Goal: Task Accomplishment & Management: Use online tool/utility

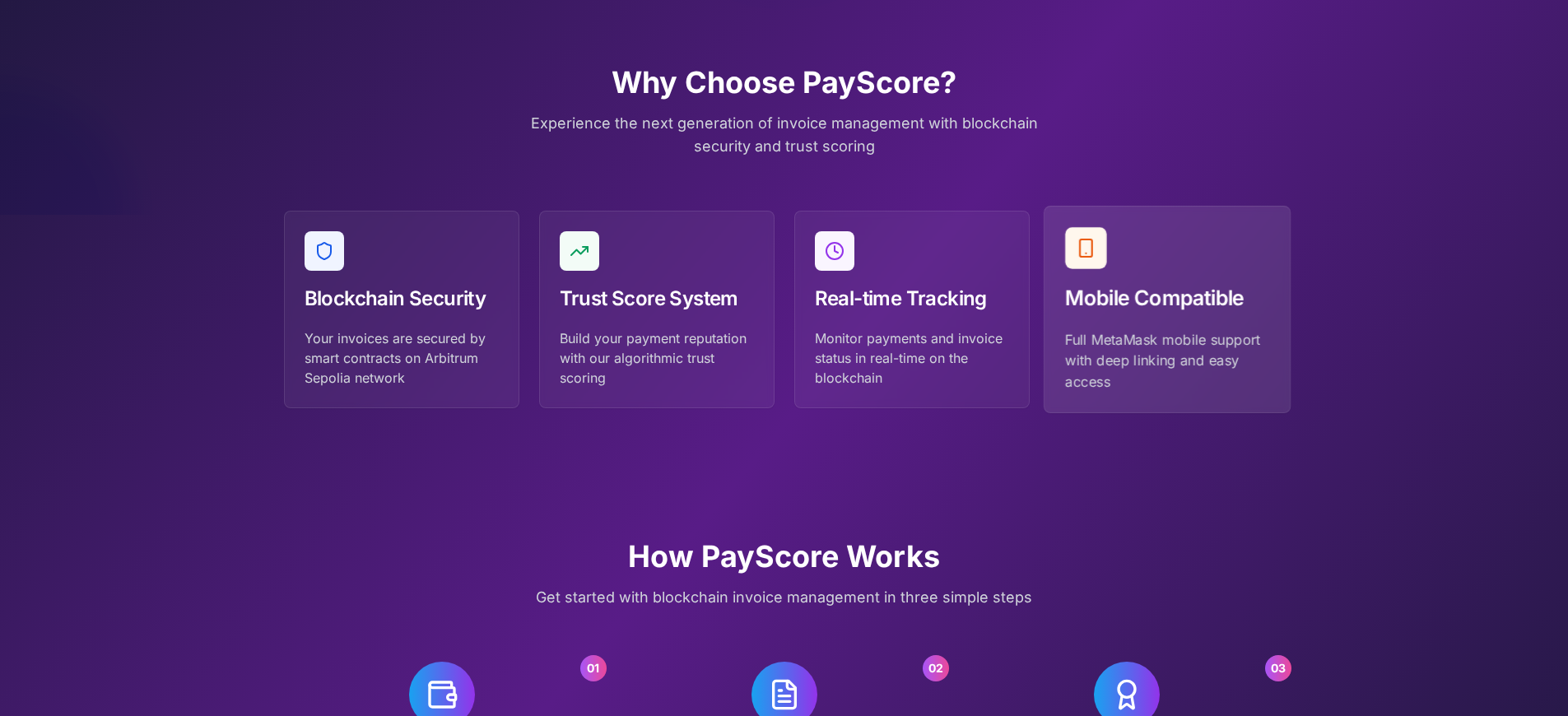
click at [1166, 360] on p "Full MetaMask mobile support with deep linking and easy access" at bounding box center [1167, 361] width 204 height 62
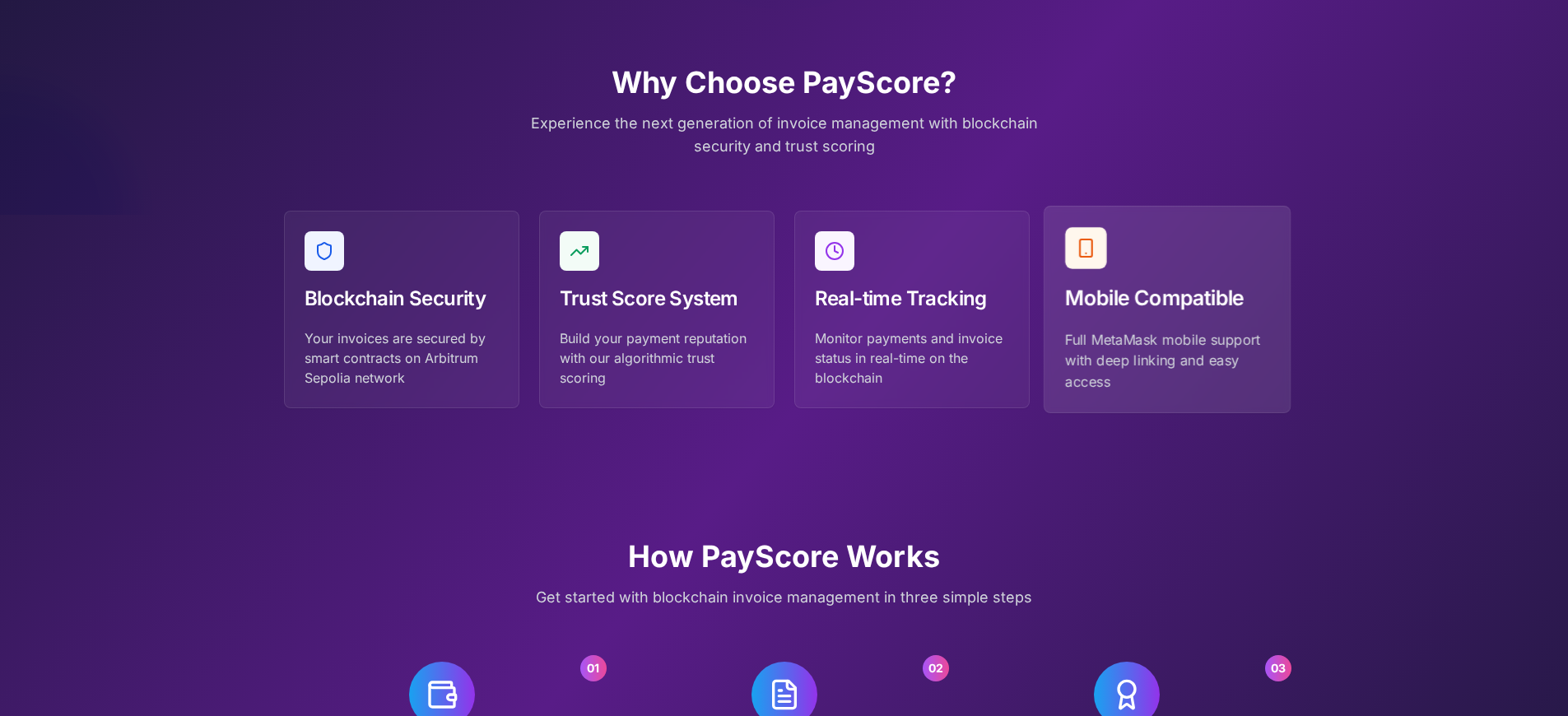
click at [1166, 360] on p "Full MetaMask mobile support with deep linking and easy access" at bounding box center [1167, 361] width 204 height 62
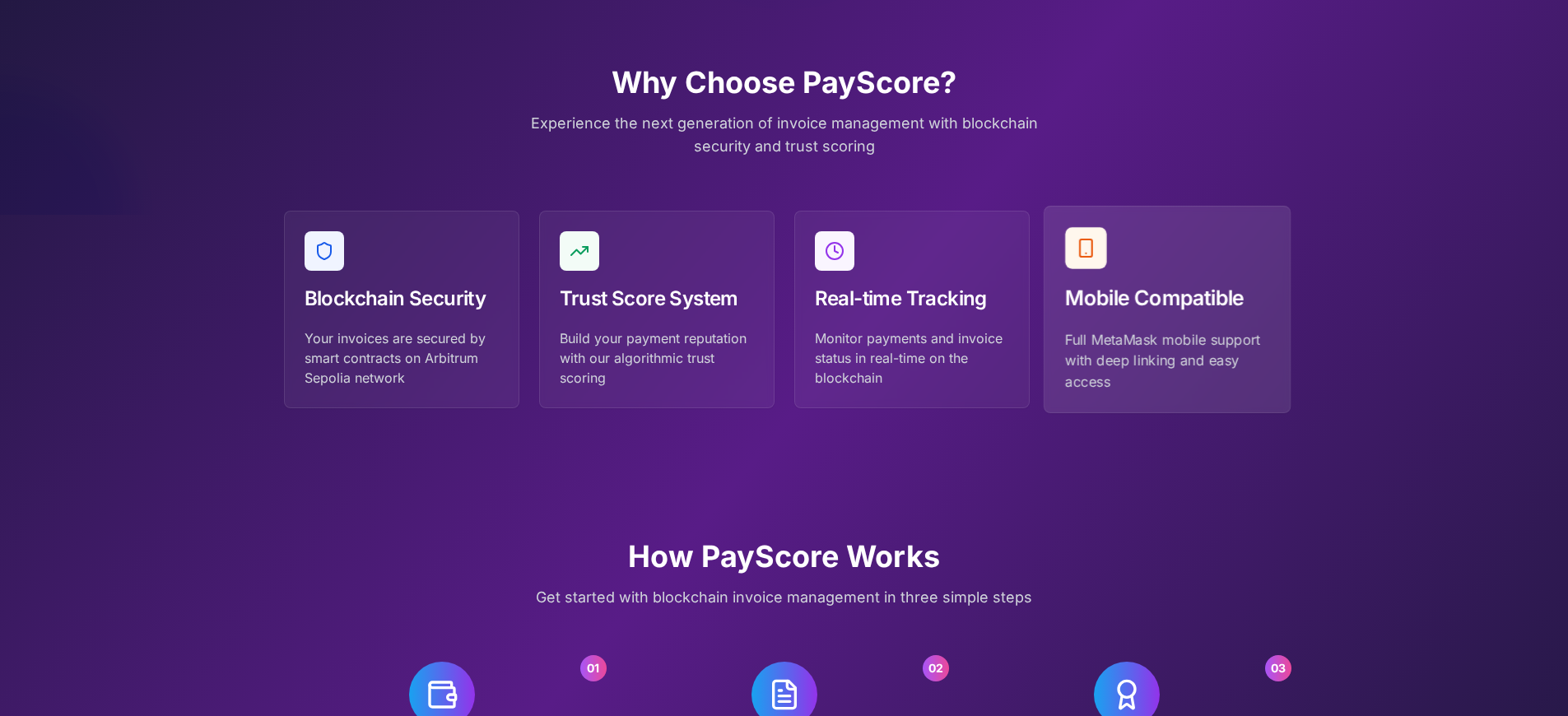
click at [1166, 360] on p "Full MetaMask mobile support with deep linking and easy access" at bounding box center [1167, 361] width 204 height 62
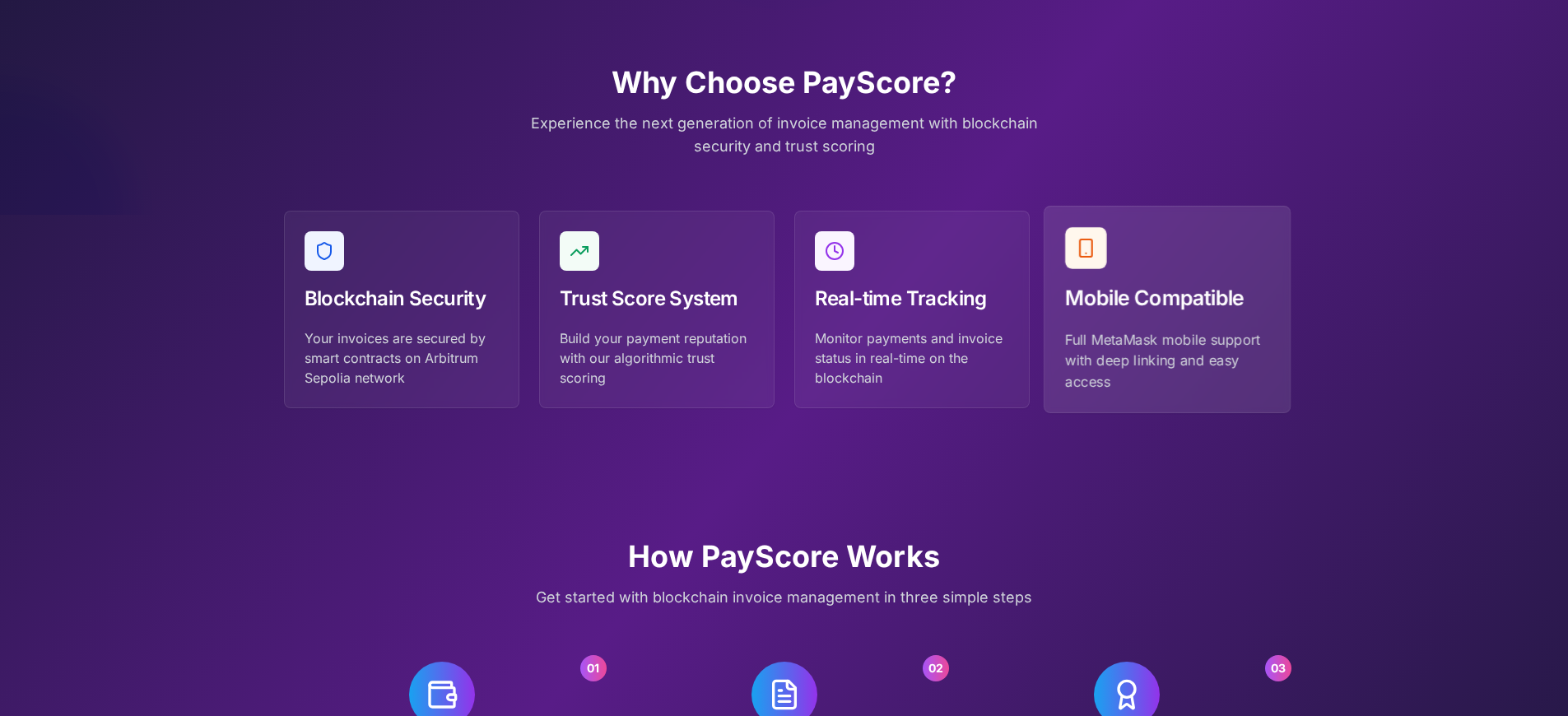
click at [1166, 360] on p "Full MetaMask mobile support with deep linking and easy access" at bounding box center [1167, 361] width 204 height 62
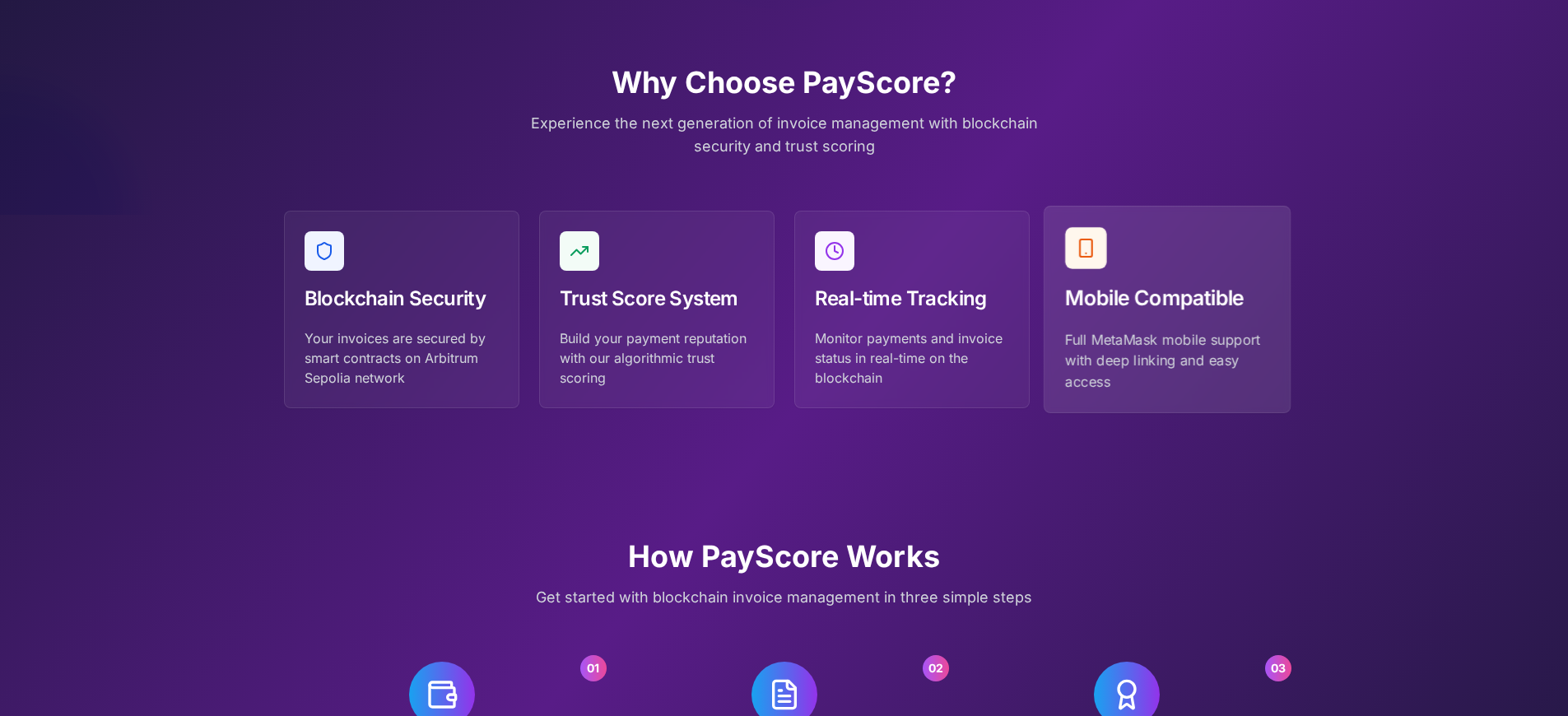
click at [1166, 360] on p "Full MetaMask mobile support with deep linking and easy access" at bounding box center [1167, 361] width 204 height 62
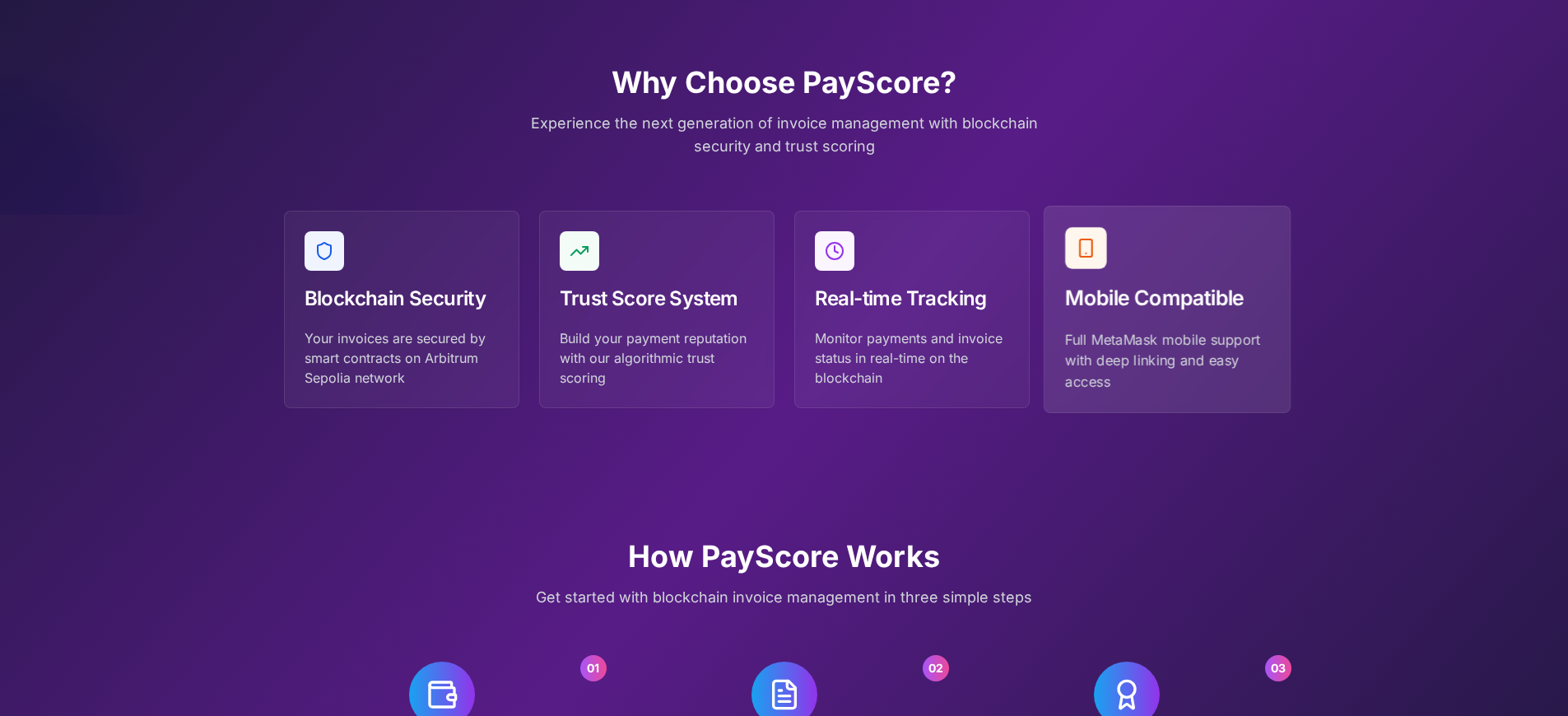
click at [1166, 360] on p "Full MetaMask mobile support with deep linking and easy access" at bounding box center [1167, 361] width 204 height 62
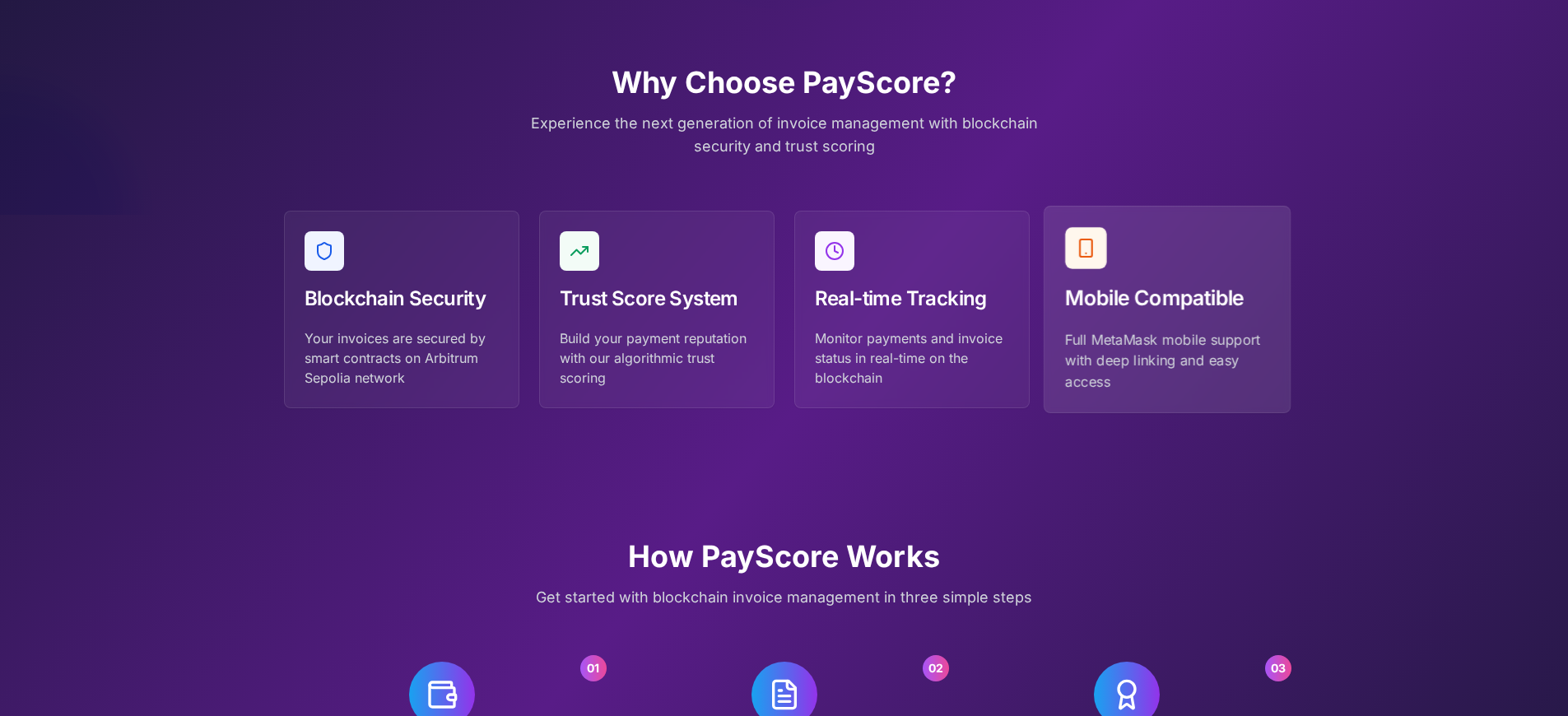
click at [1166, 360] on p "Full MetaMask mobile support with deep linking and easy access" at bounding box center [1167, 361] width 204 height 62
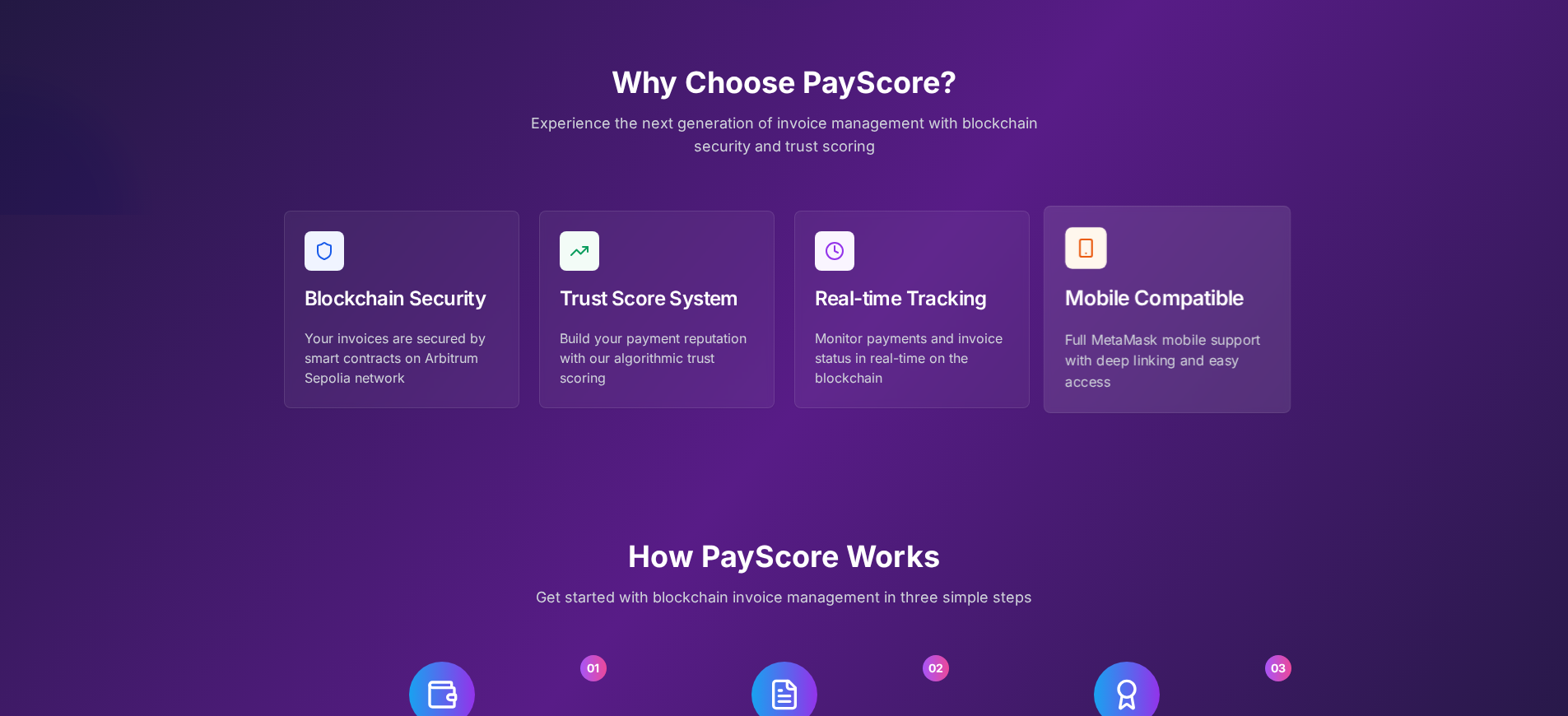
click at [1166, 360] on p "Full MetaMask mobile support with deep linking and easy access" at bounding box center [1167, 361] width 204 height 62
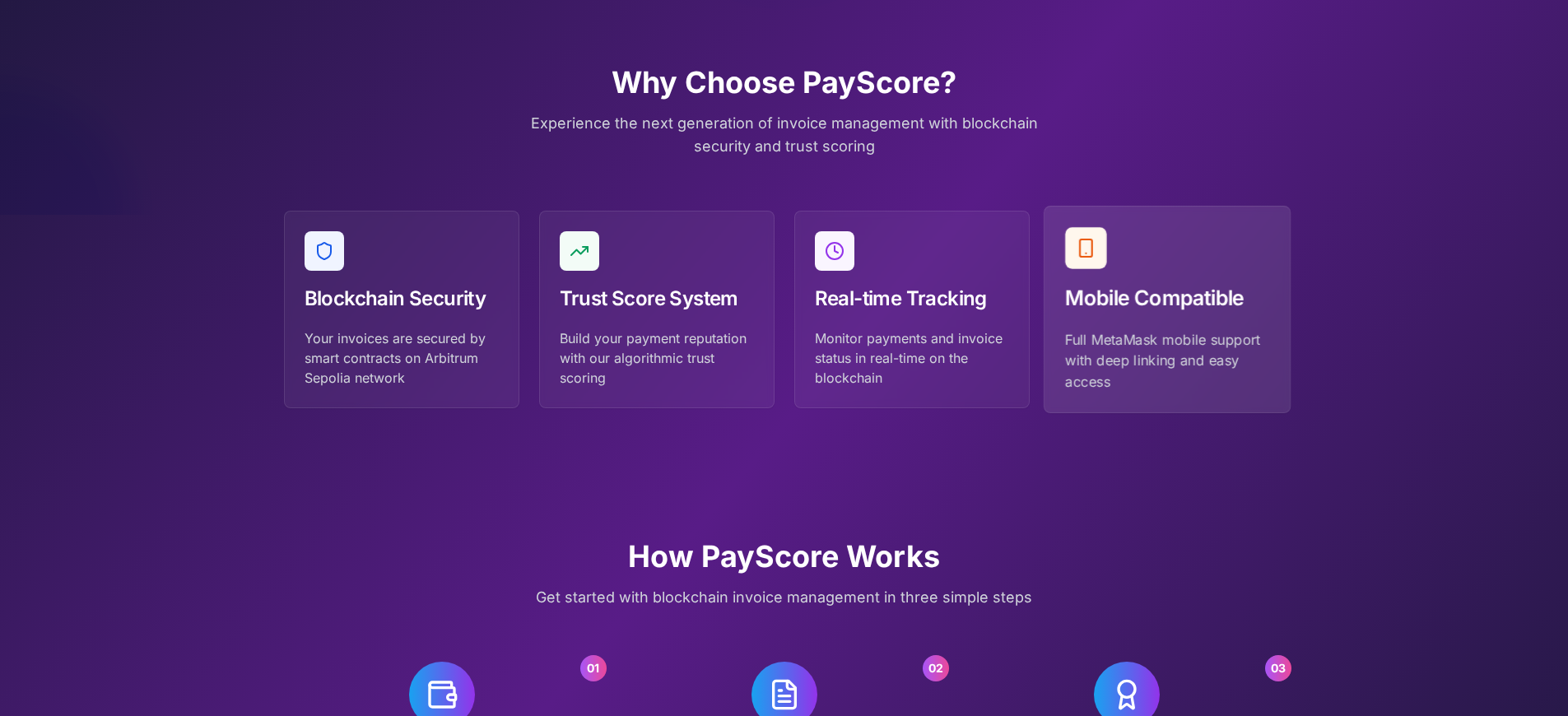
click at [1166, 392] on p "Full MetaMask mobile support with deep linking and easy access" at bounding box center [1167, 361] width 204 height 62
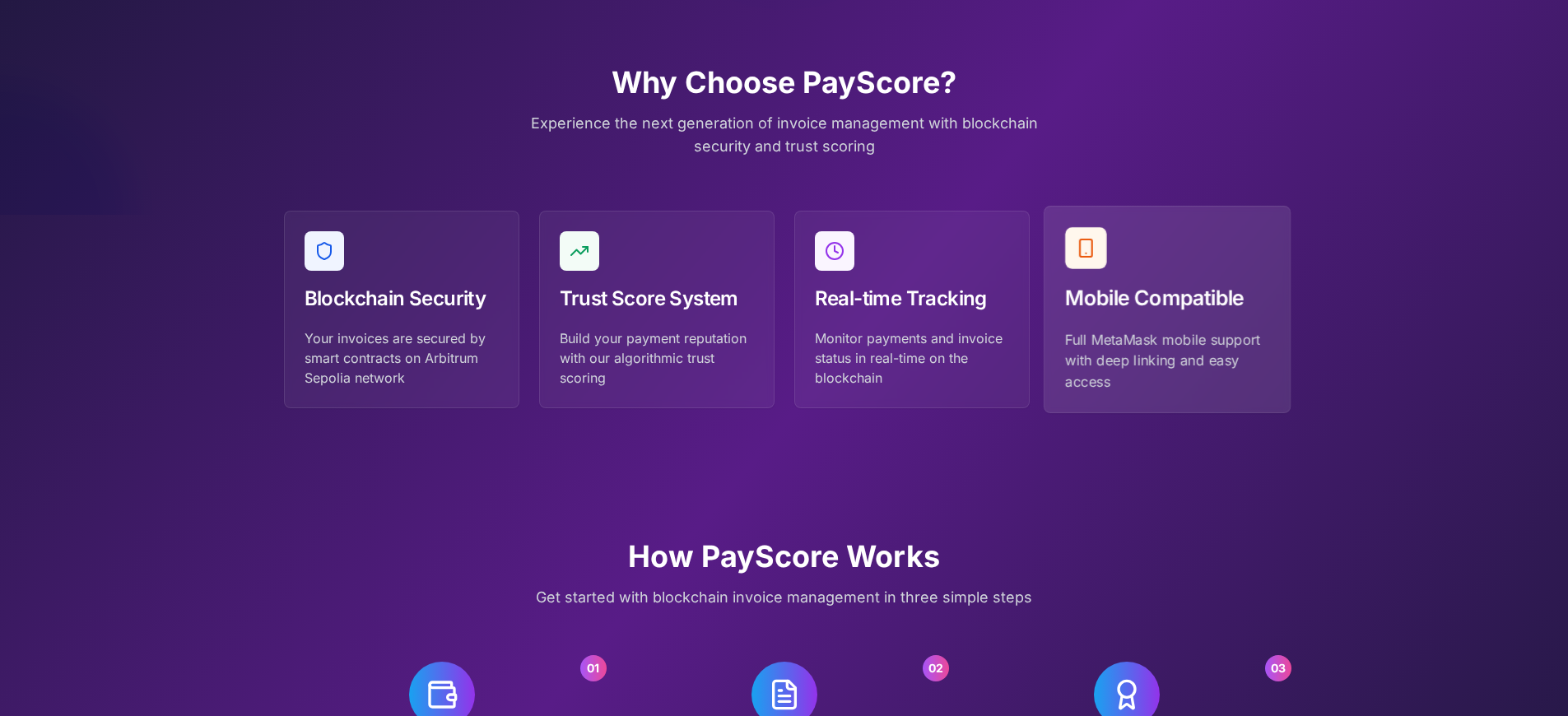
click at [1166, 392] on p "Full MetaMask mobile support with deep linking and easy access" at bounding box center [1167, 361] width 204 height 62
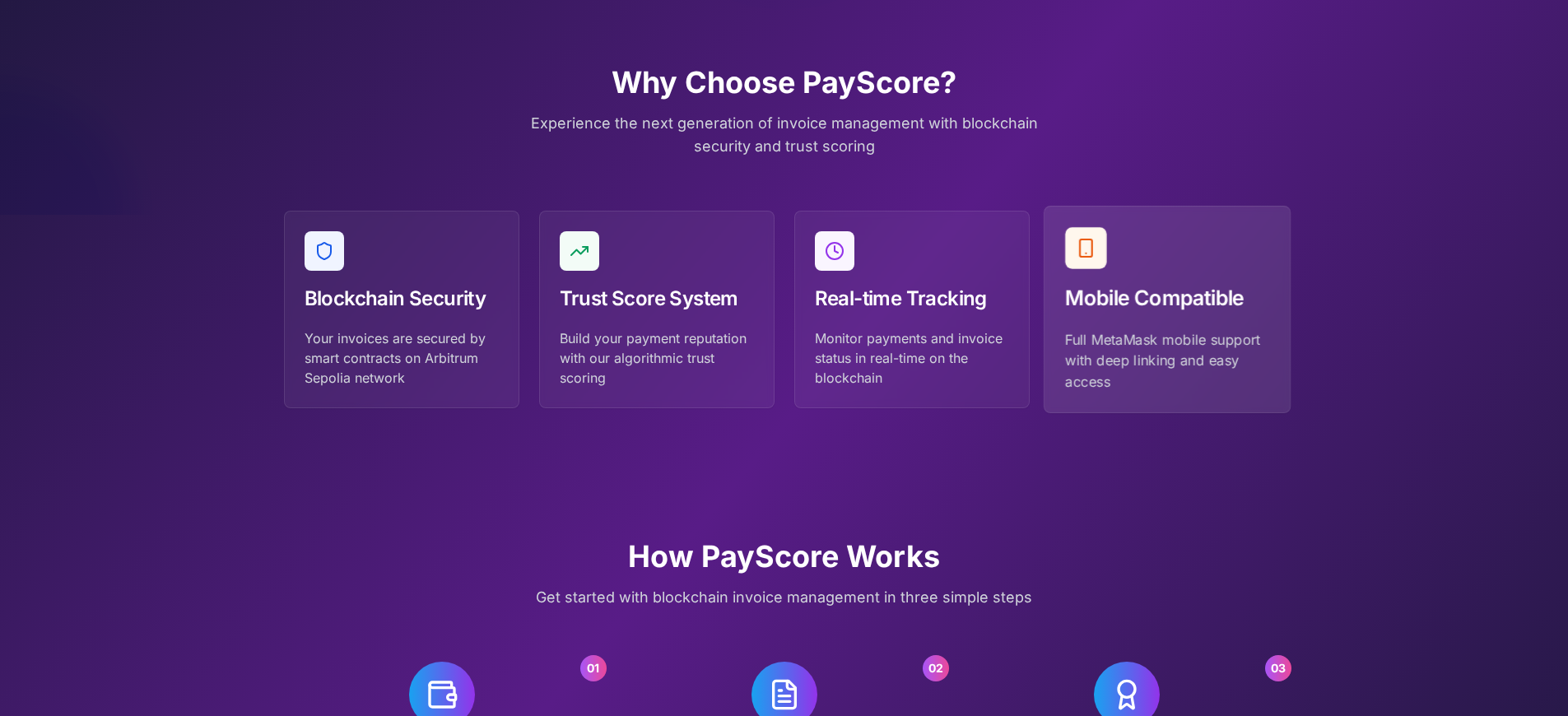
click at [1166, 360] on p "Full MetaMask mobile support with deep linking and easy access" at bounding box center [1167, 361] width 204 height 62
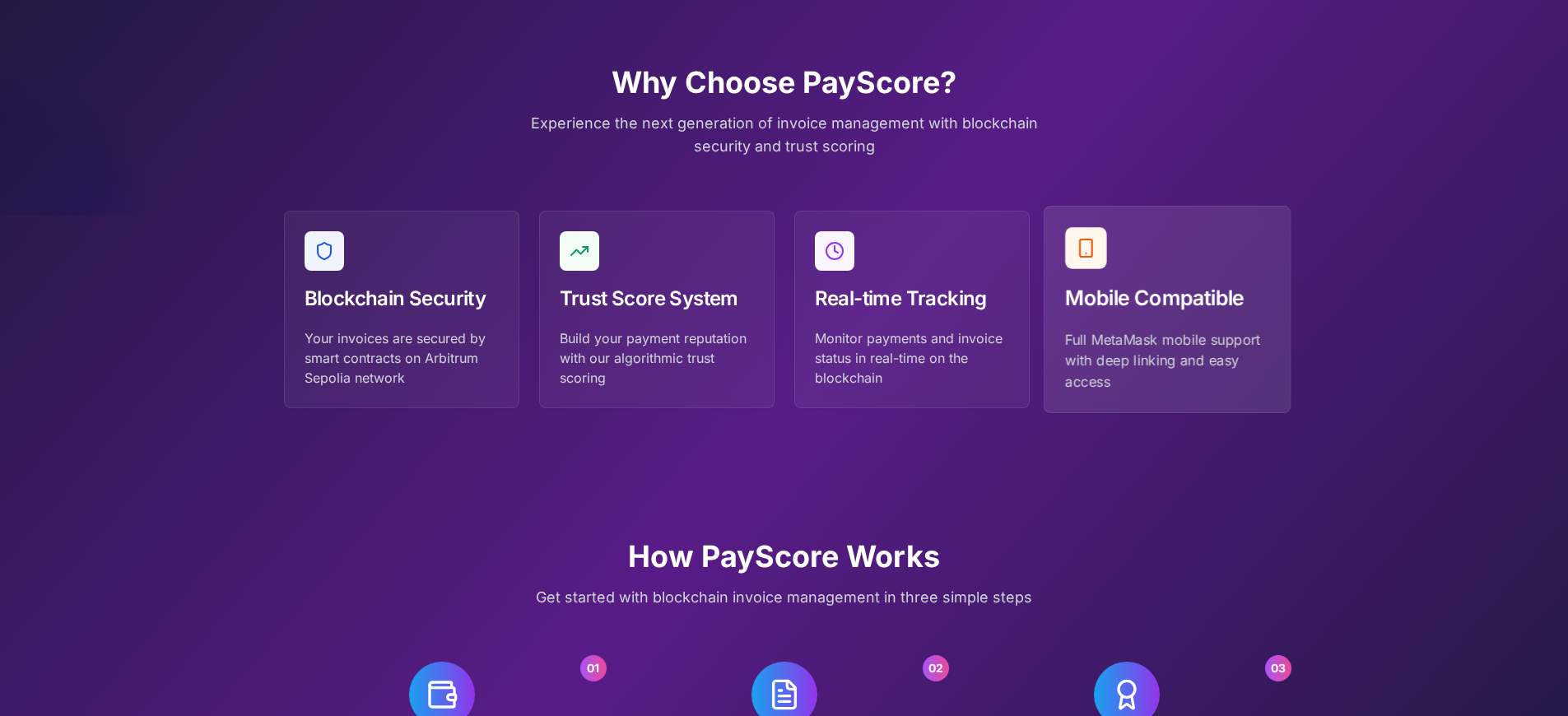
click at [1166, 392] on p "Full MetaMask mobile support with deep linking and easy access" at bounding box center [1167, 361] width 204 height 62
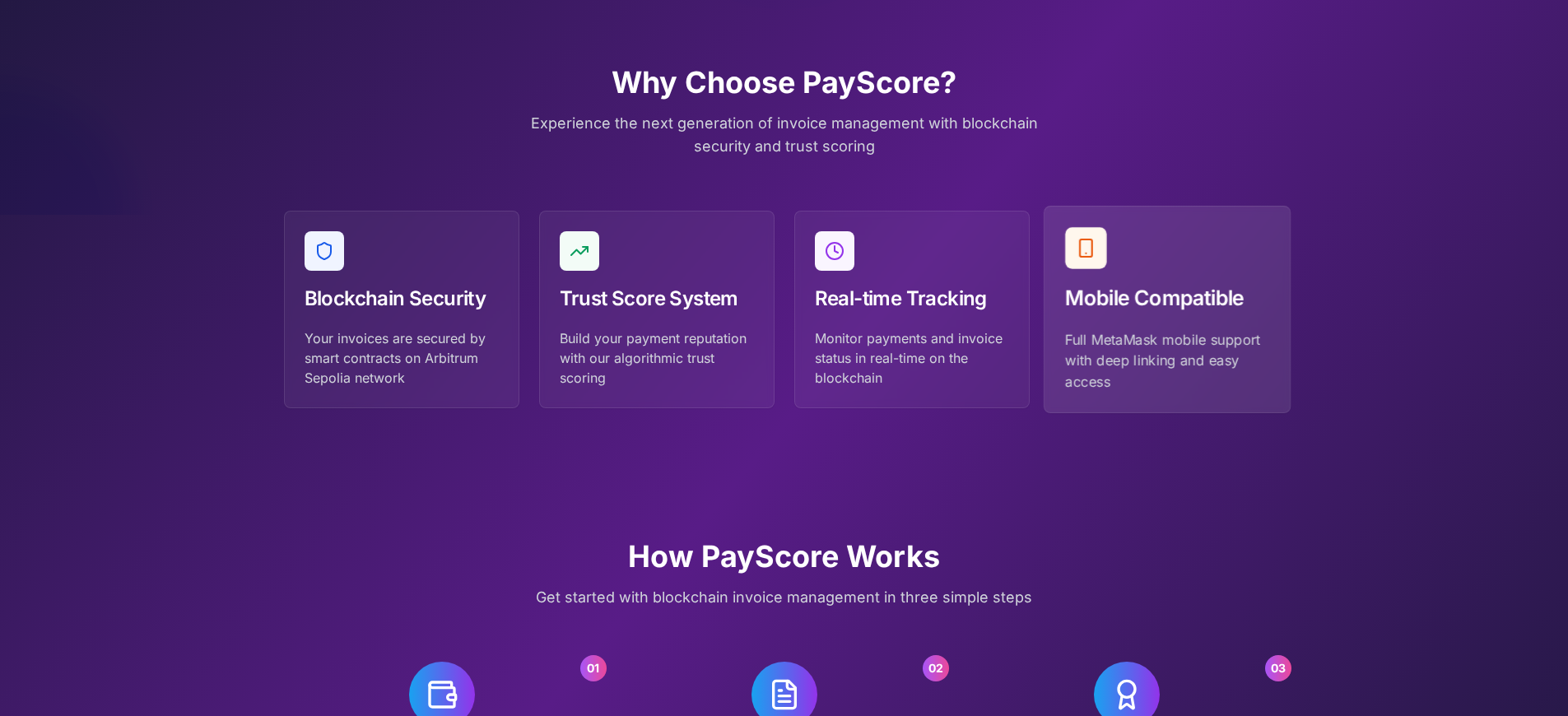
click at [1166, 392] on p "Full MetaMask mobile support with deep linking and easy access" at bounding box center [1167, 361] width 204 height 62
